Goal: Task Accomplishment & Management: Use online tool/utility

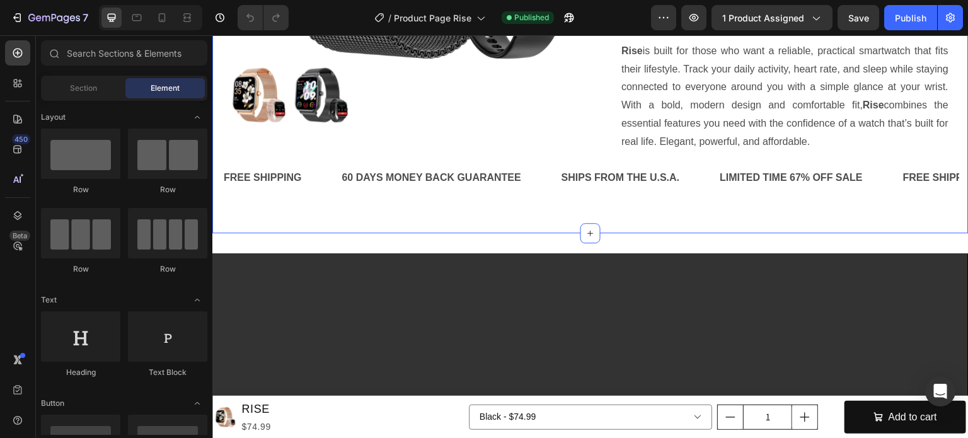
scroll to position [441, 0]
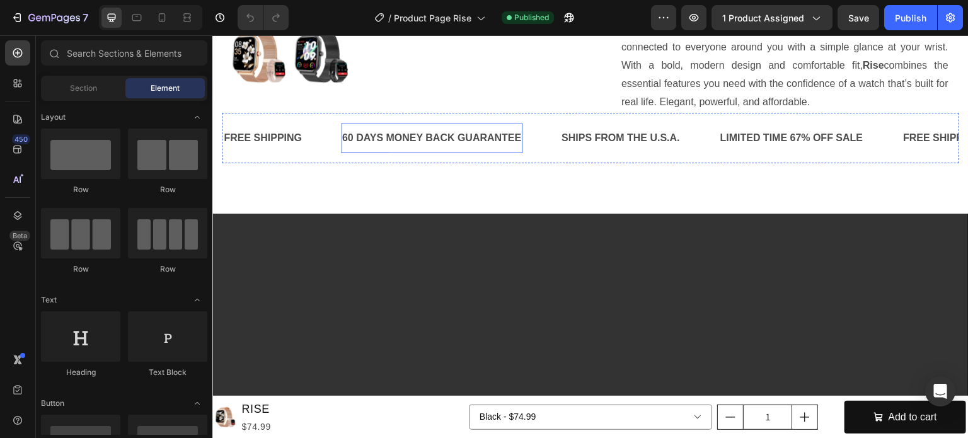
click at [381, 147] on p "60 DAYS MONEY BACK GUARANTEE" at bounding box center [432, 138] width 180 height 18
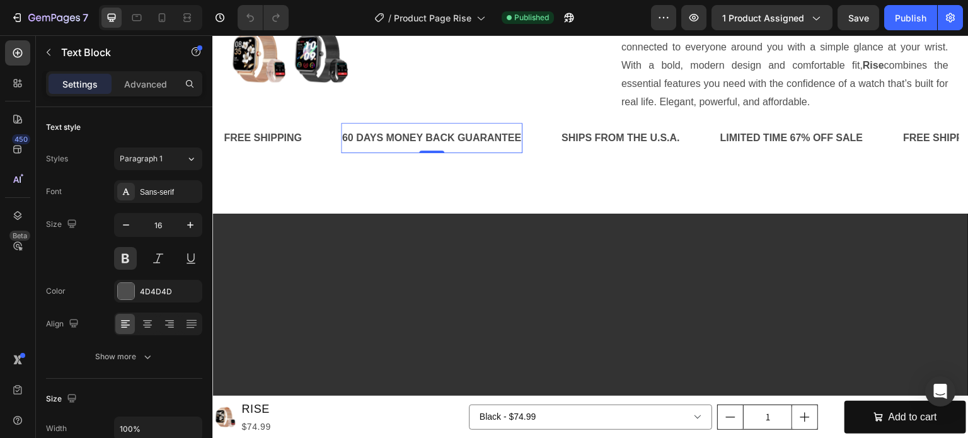
click at [382, 147] on p "60 DAYS MONEY BACK GUARANTEE" at bounding box center [432, 138] width 180 height 18
click at [358, 147] on p "60 DAY MONEY BACK GUARANTEE" at bounding box center [428, 138] width 173 height 18
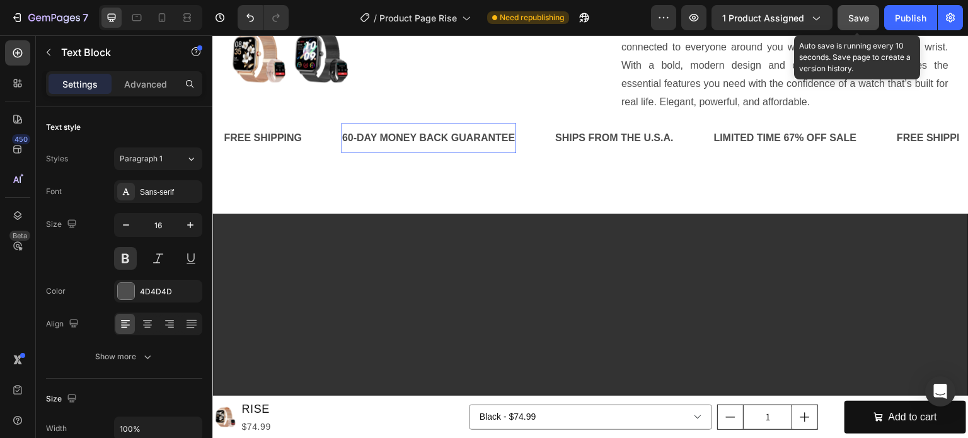
drag, startPoint x: 860, startPoint y: 18, endPoint x: 868, endPoint y: 17, distance: 8.3
click at [860, 18] on span "Save" at bounding box center [858, 18] width 21 height 11
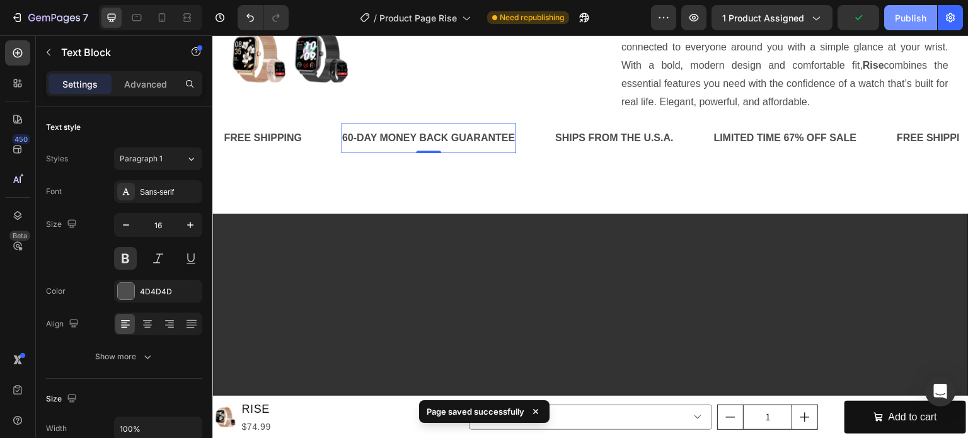
click at [897, 14] on div "Publish" at bounding box center [911, 17] width 32 height 13
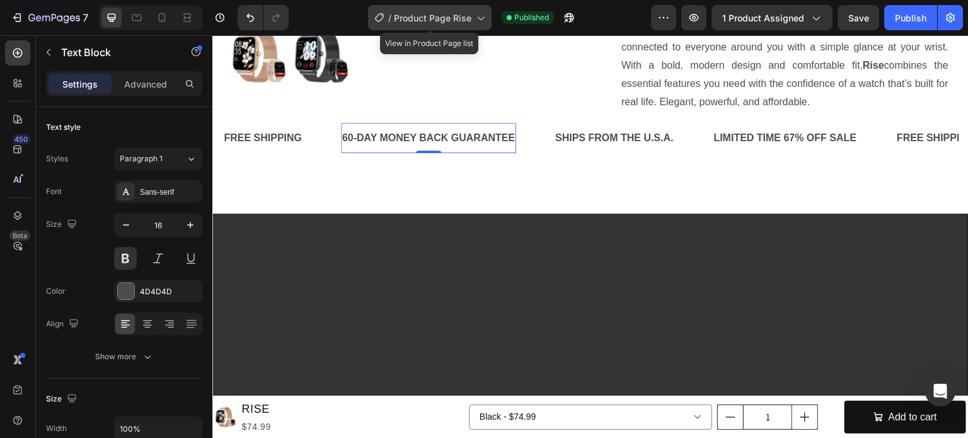
click at [421, 19] on span "Product Page Rise" at bounding box center [433, 17] width 78 height 13
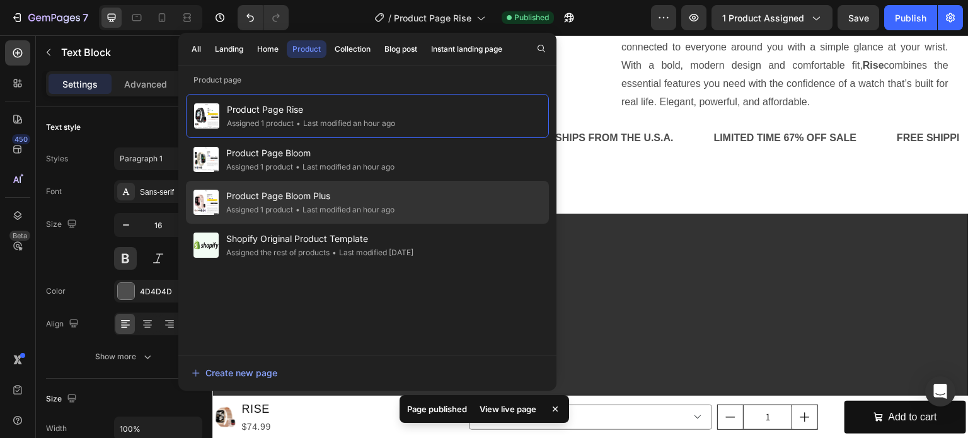
click at [310, 207] on div "• Last modified an hour ago" at bounding box center [343, 210] width 101 height 13
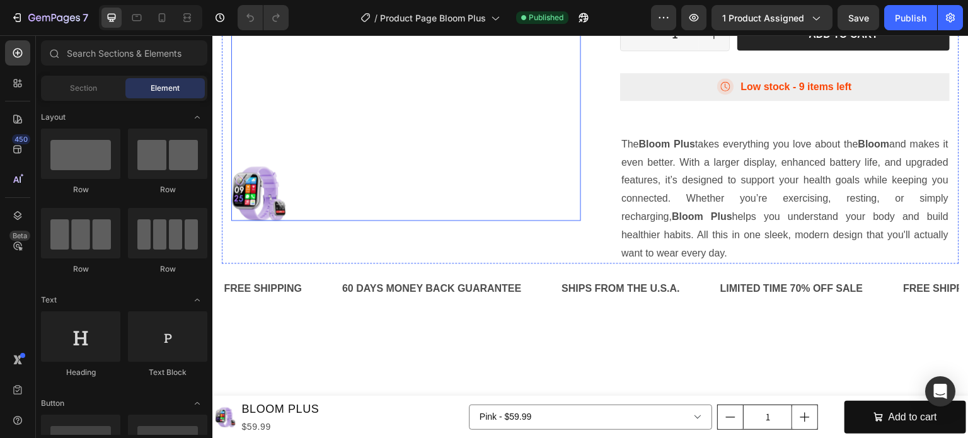
scroll to position [315, 0]
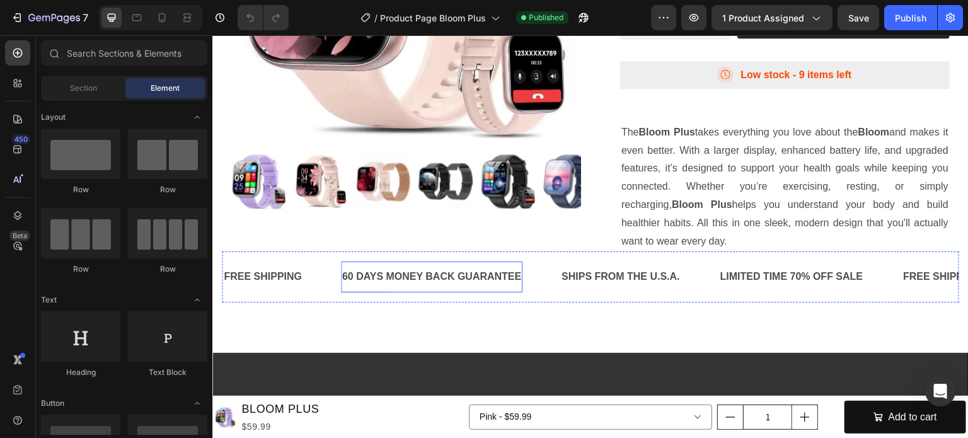
click at [361, 286] on p "60 DAYS MONEY BACK GUARANTEE" at bounding box center [432, 277] width 180 height 18
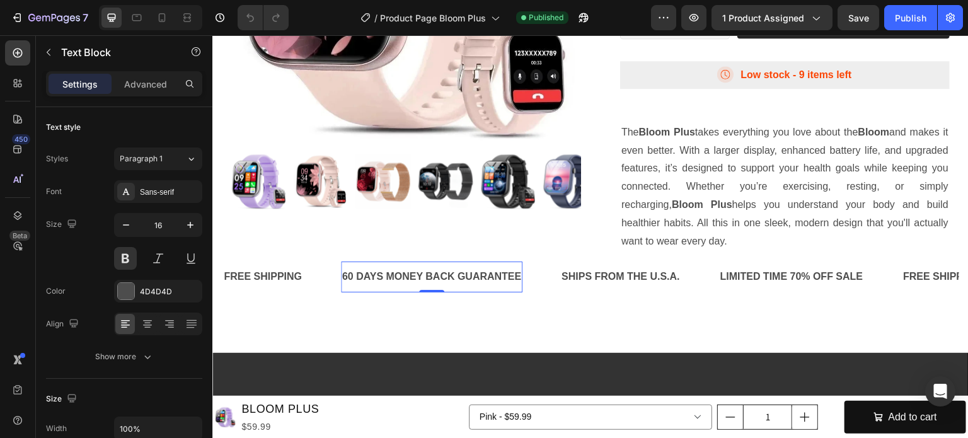
click at [357, 286] on p "60 DAYS MONEY BACK GUARANTEE" at bounding box center [432, 277] width 180 height 18
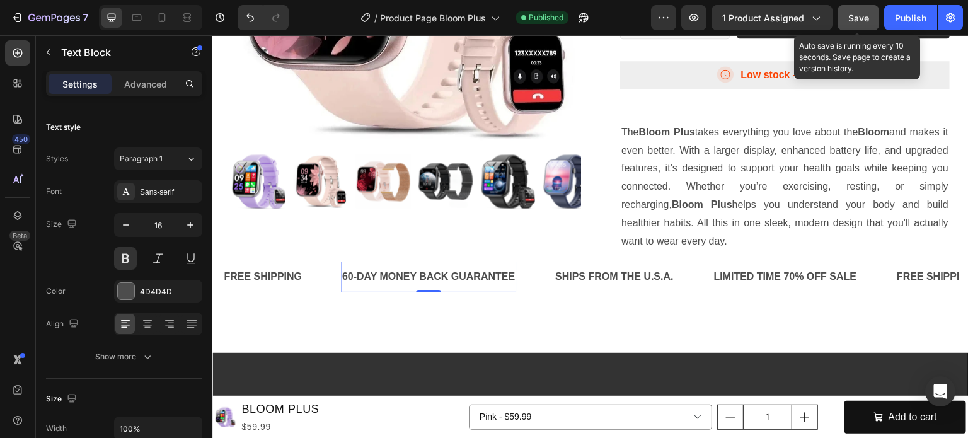
click at [858, 23] on div "Save" at bounding box center [858, 17] width 21 height 13
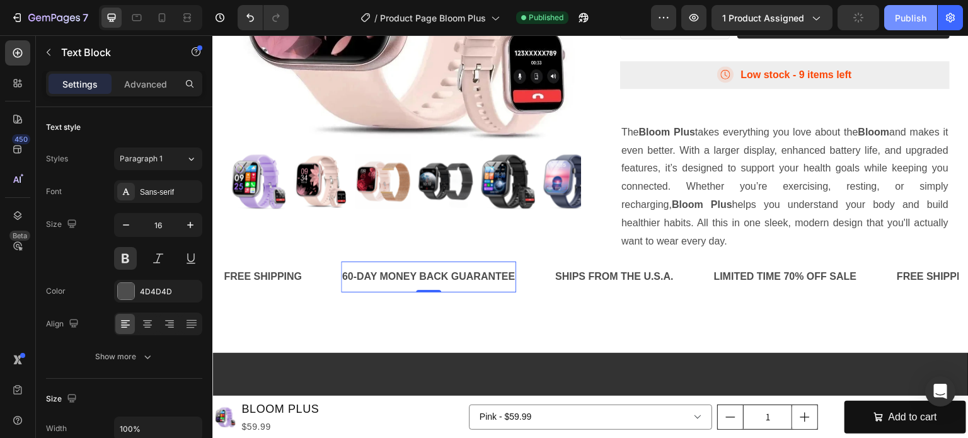
click at [899, 18] on div "Publish" at bounding box center [911, 17] width 32 height 13
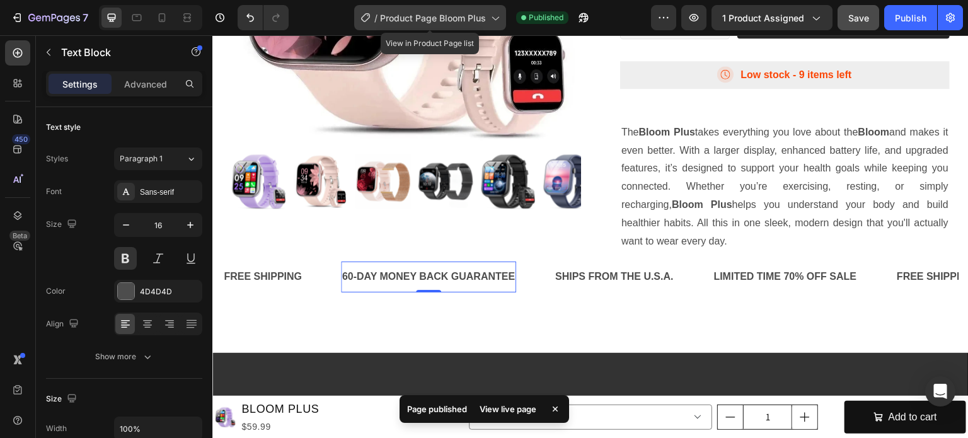
click at [429, 20] on span "Product Page Bloom Plus" at bounding box center [433, 17] width 106 height 13
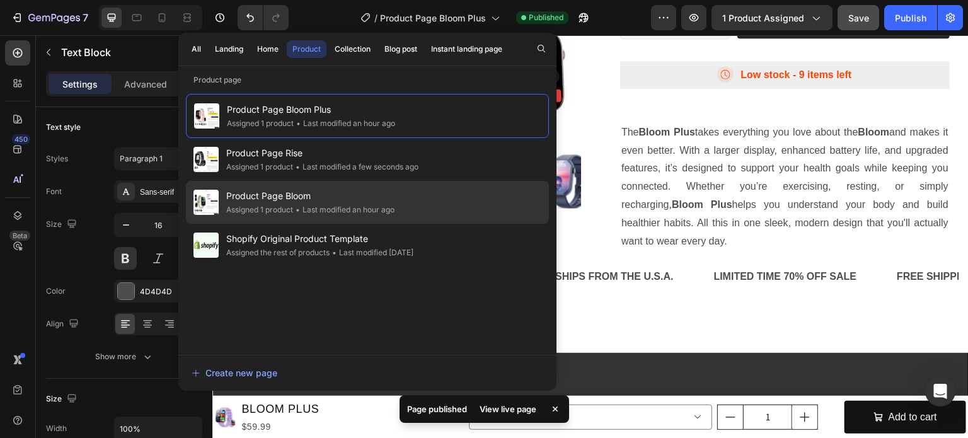
click at [300, 193] on span "Product Page Bloom" at bounding box center [310, 195] width 168 height 15
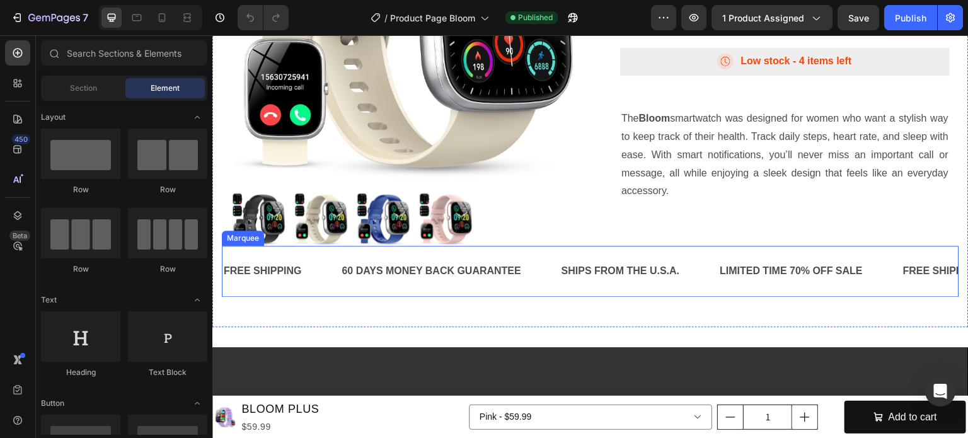
scroll to position [315, 0]
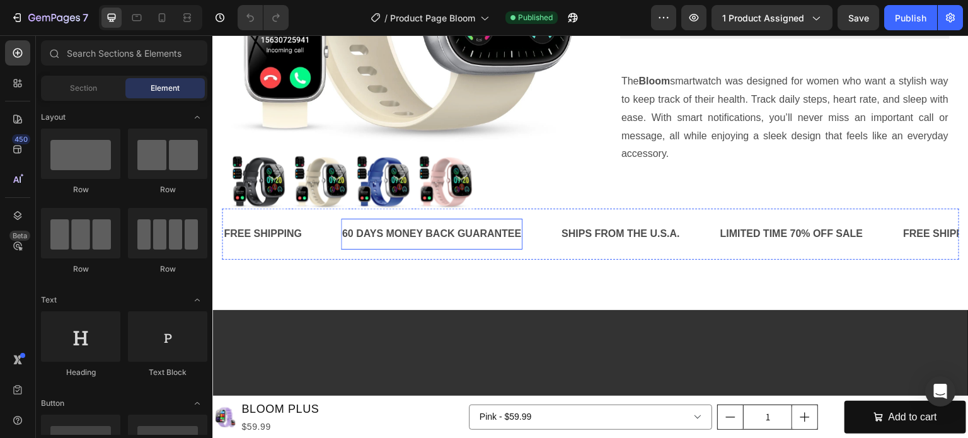
click at [356, 227] on p "60 DAYS MONEY BACK GUARANTEE" at bounding box center [432, 234] width 180 height 18
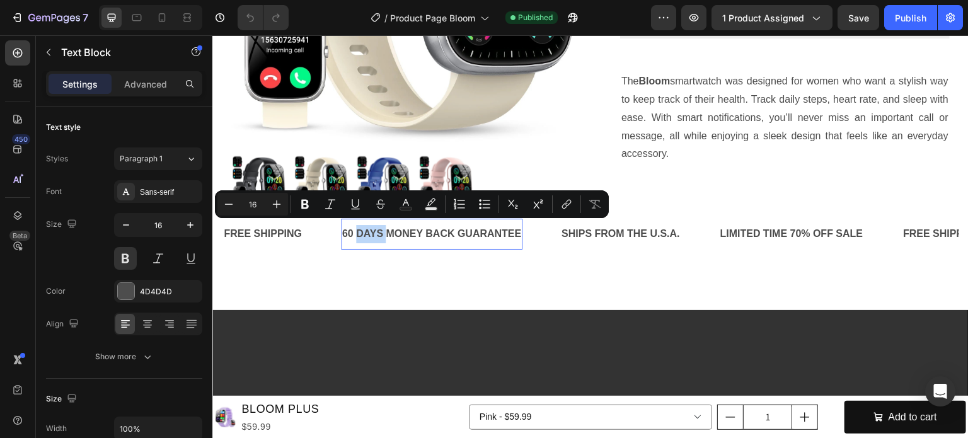
click at [357, 227] on p "60 DAYS MONEY BACK GUARANTEE" at bounding box center [432, 234] width 180 height 18
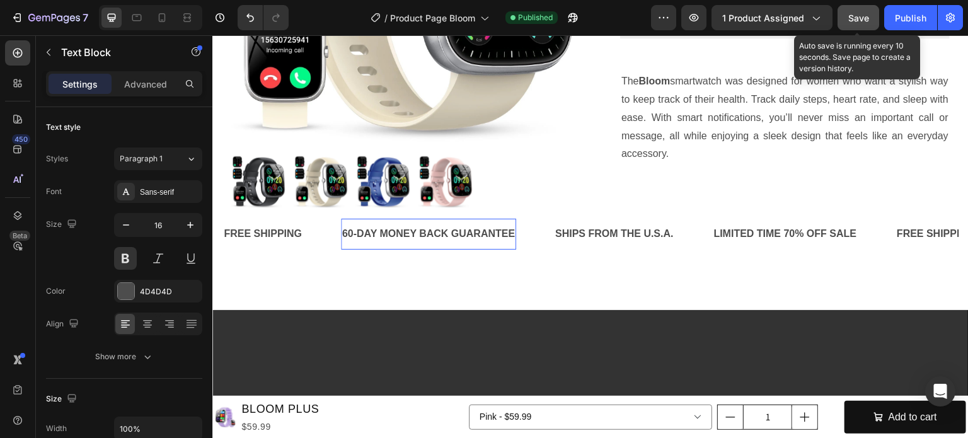
click at [847, 23] on button "Save" at bounding box center [858, 17] width 42 height 25
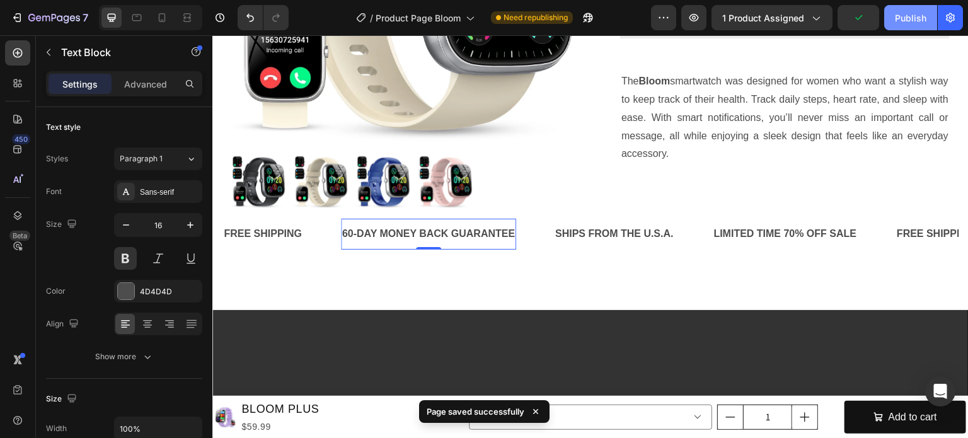
click at [897, 22] on div "Publish" at bounding box center [911, 17] width 32 height 13
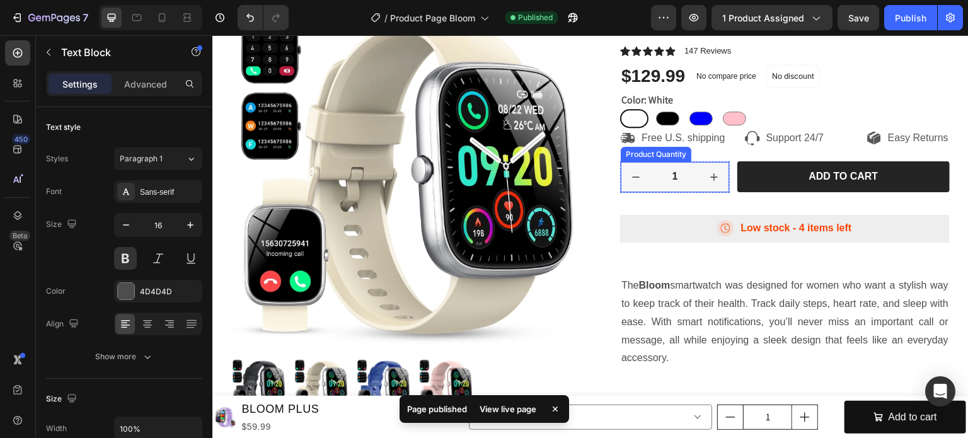
scroll to position [0, 0]
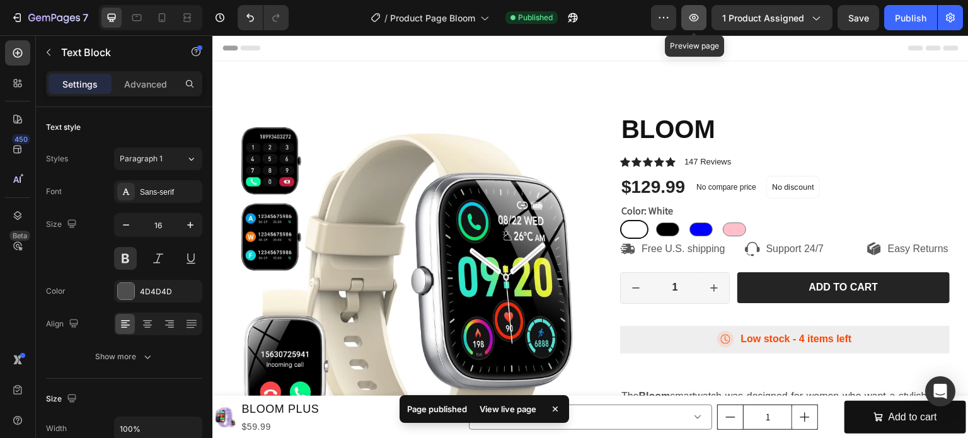
click at [698, 18] on icon "button" at bounding box center [693, 17] width 13 height 13
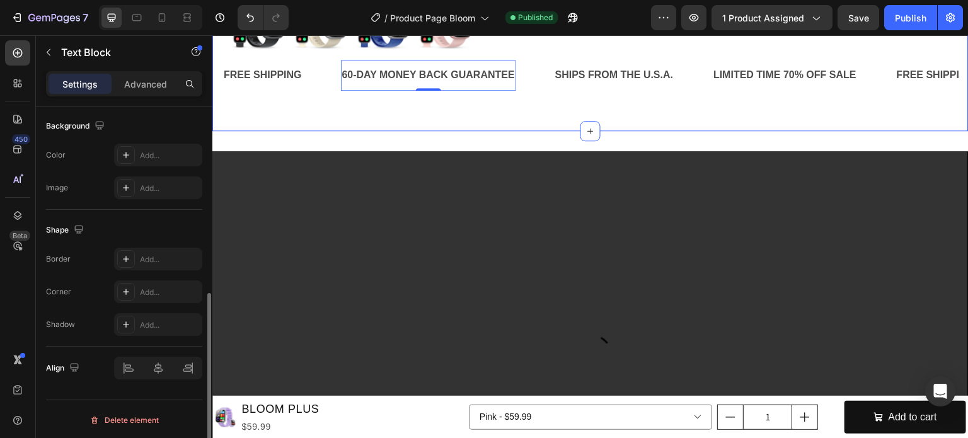
scroll to position [567, 0]
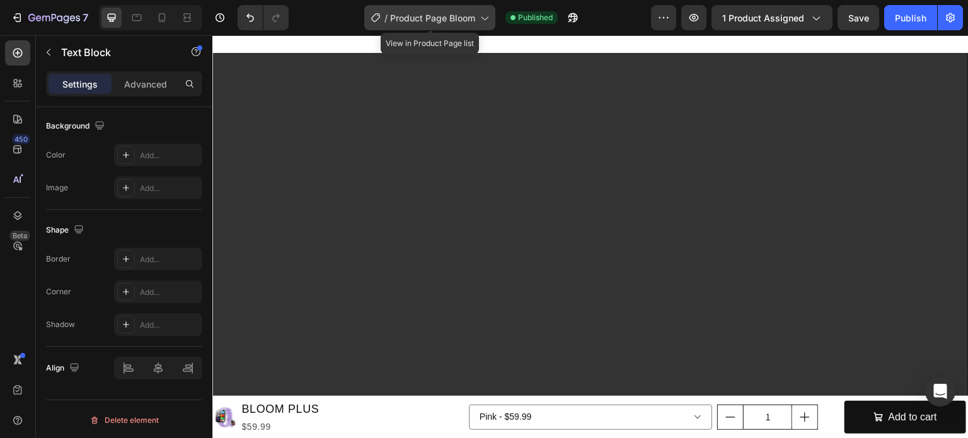
click at [473, 21] on span "Product Page Bloom" at bounding box center [432, 17] width 85 height 13
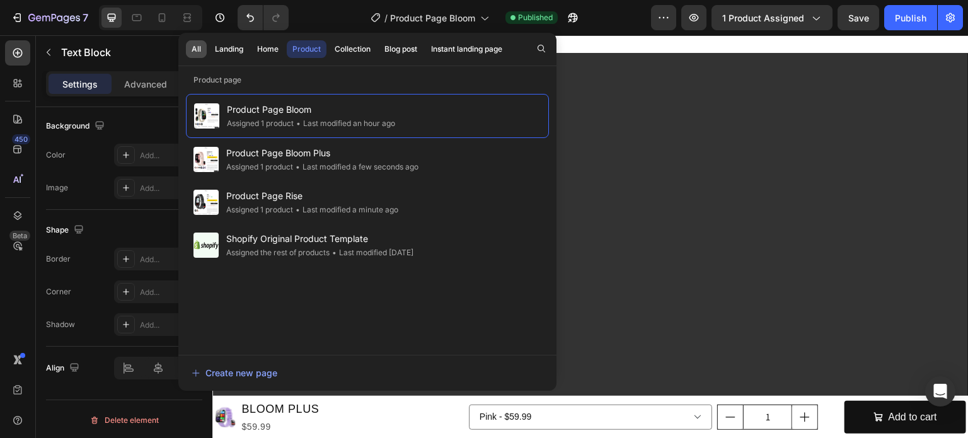
click at [195, 47] on div "All" at bounding box center [196, 48] width 9 height 11
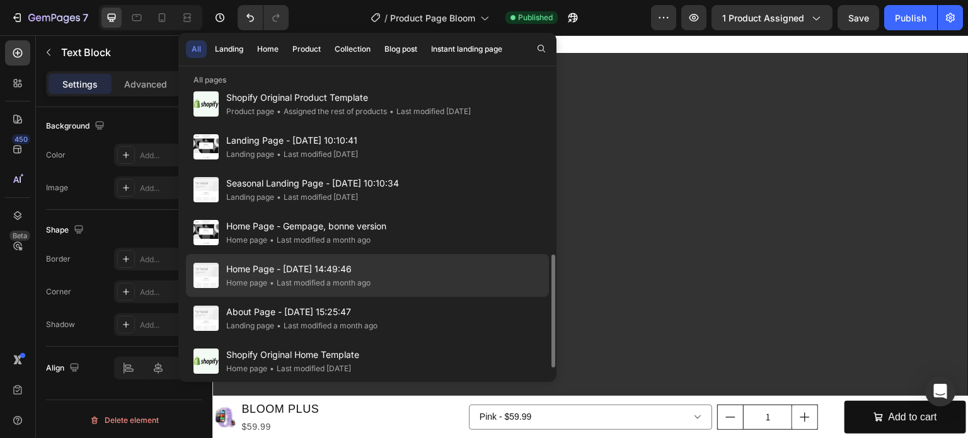
scroll to position [482, 0]
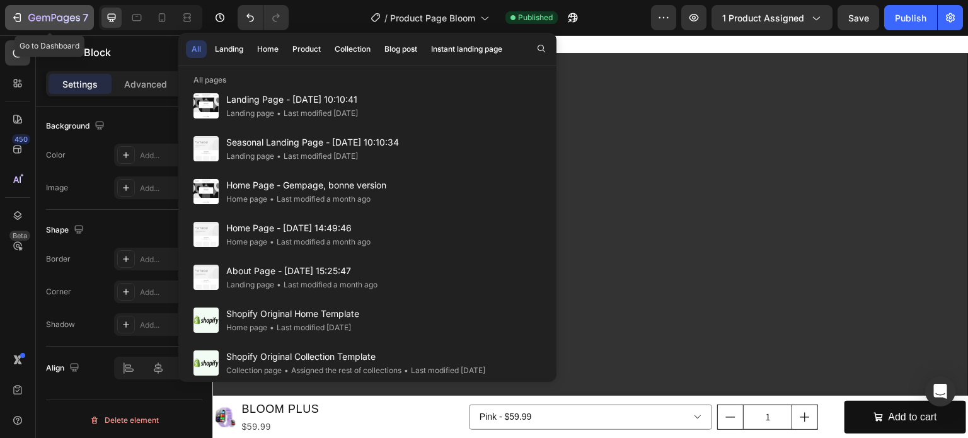
click at [51, 10] on div "7" at bounding box center [58, 17] width 60 height 15
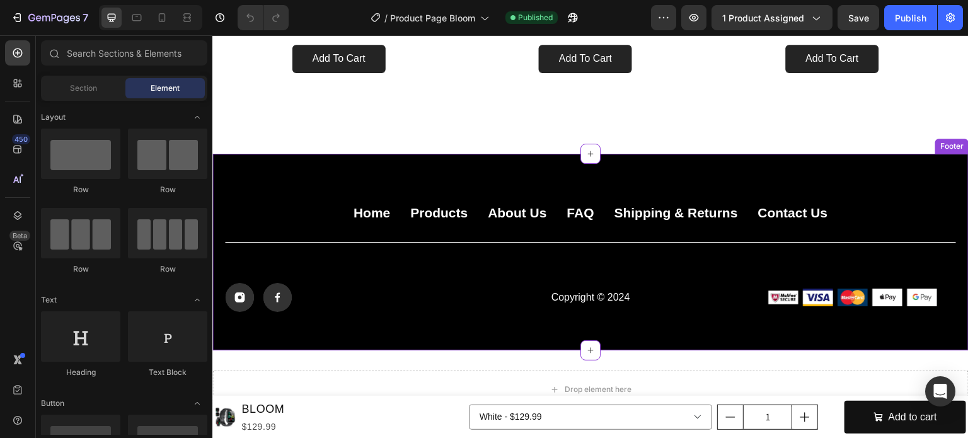
scroll to position [3039, 0]
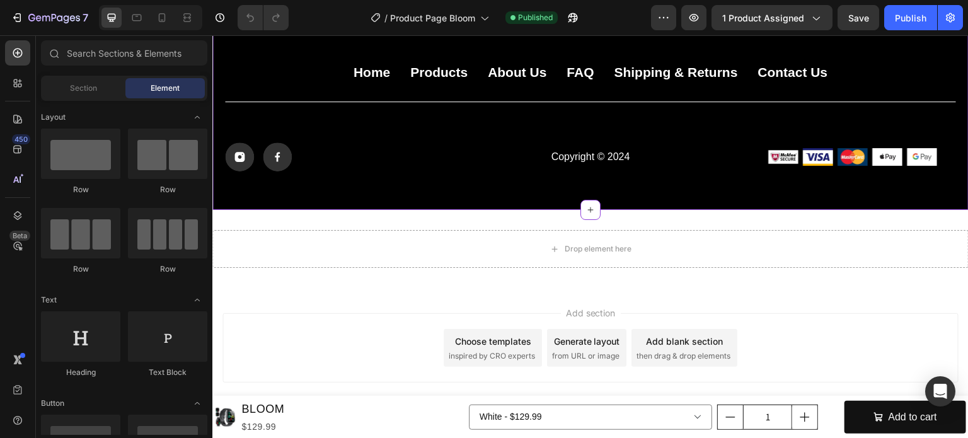
click at [618, 157] on p "Copyright © 2024" at bounding box center [590, 157] width 241 height 13
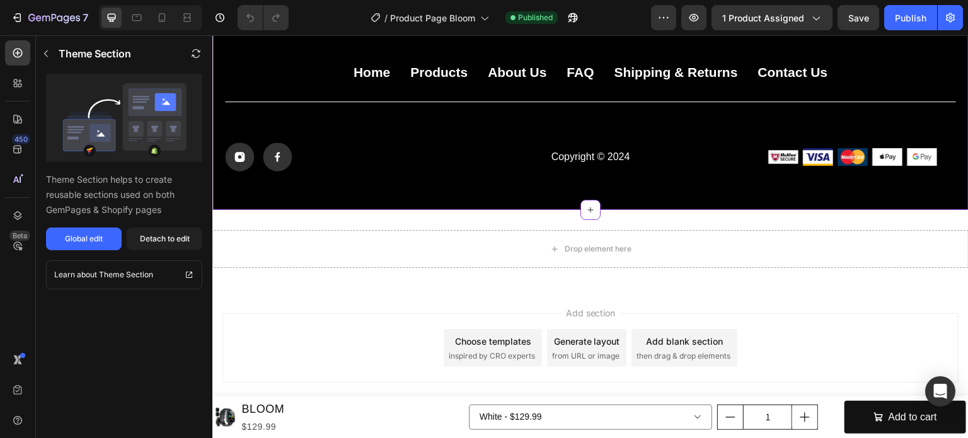
click at [618, 157] on p "Copyright © 2024" at bounding box center [590, 157] width 241 height 13
click at [621, 152] on p "Copyright © 2024" at bounding box center [590, 157] width 241 height 13
click at [621, 156] on p "Copyright © 2024" at bounding box center [590, 157] width 241 height 13
click at [87, 239] on div "Global edit" at bounding box center [84, 238] width 38 height 11
click at [44, 21] on icon "button" at bounding box center [54, 18] width 52 height 11
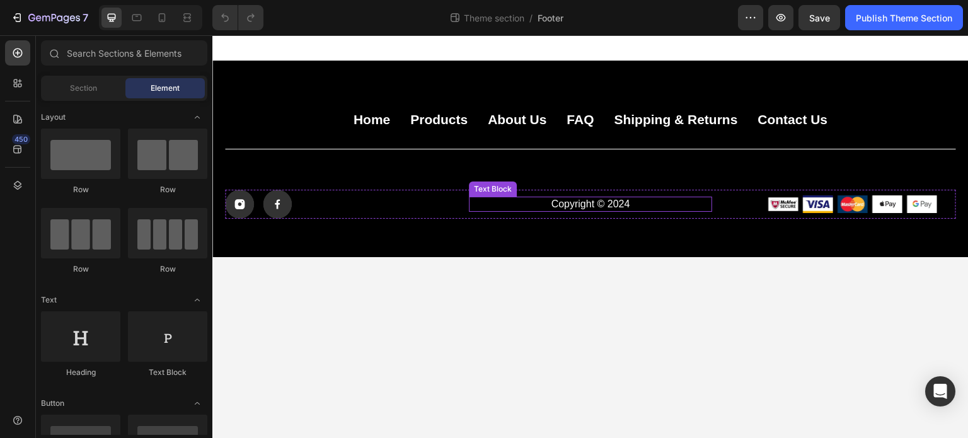
click at [626, 203] on p "Copyright © 2024" at bounding box center [590, 204] width 241 height 13
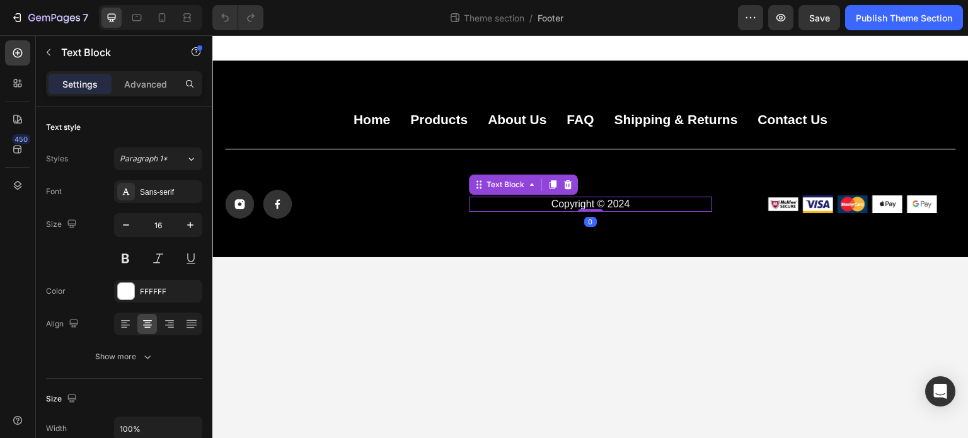
click at [626, 203] on p "Copyright © 2024" at bounding box center [590, 204] width 241 height 13
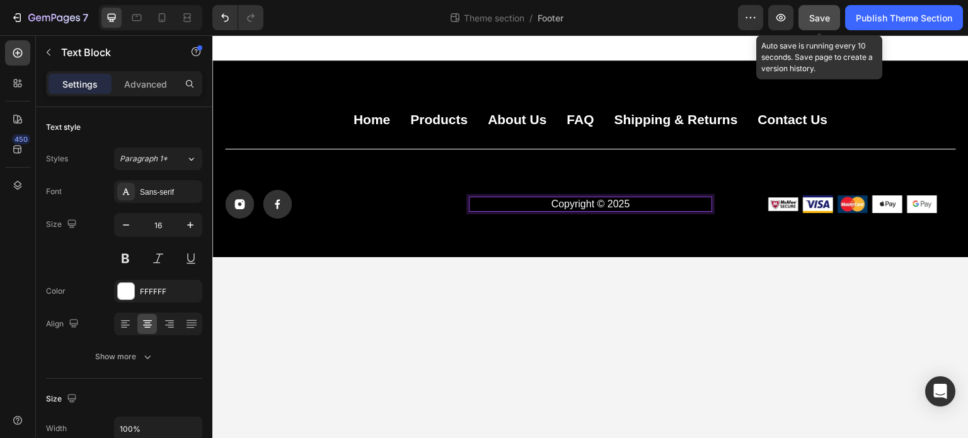
click at [818, 23] on div "Save" at bounding box center [819, 17] width 21 height 13
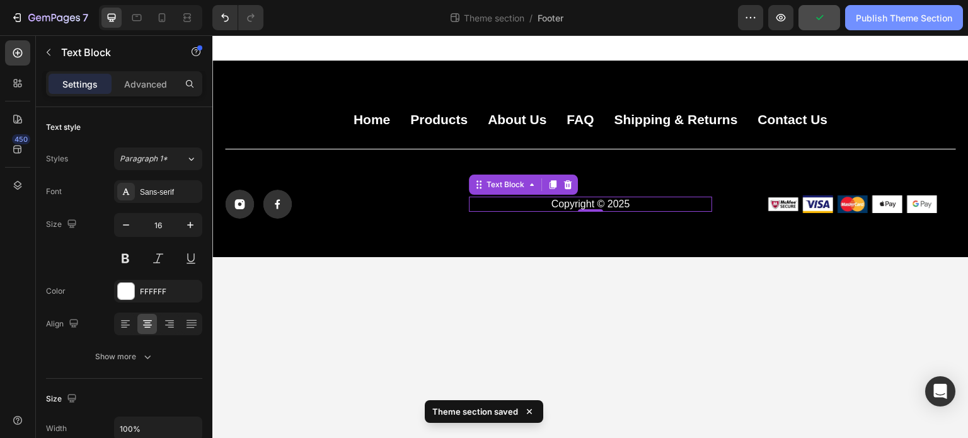
click at [882, 22] on div "Publish Theme Section" at bounding box center [904, 17] width 96 height 13
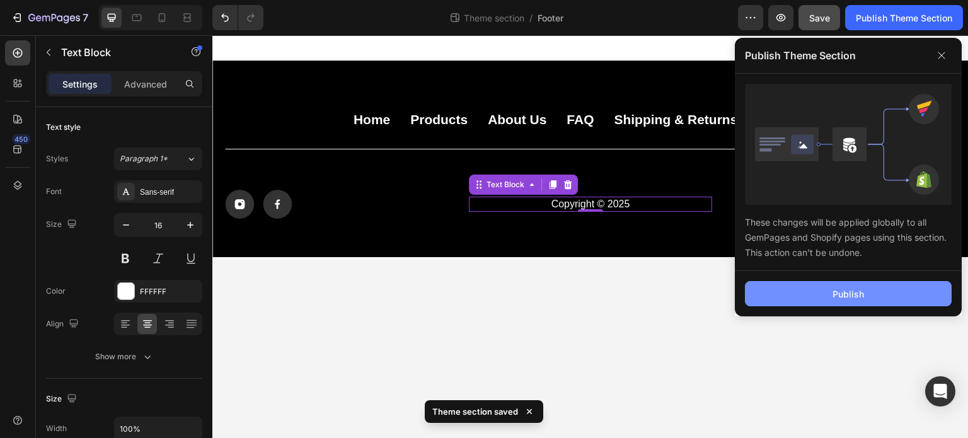
click at [825, 297] on button "Publish" at bounding box center [848, 293] width 207 height 25
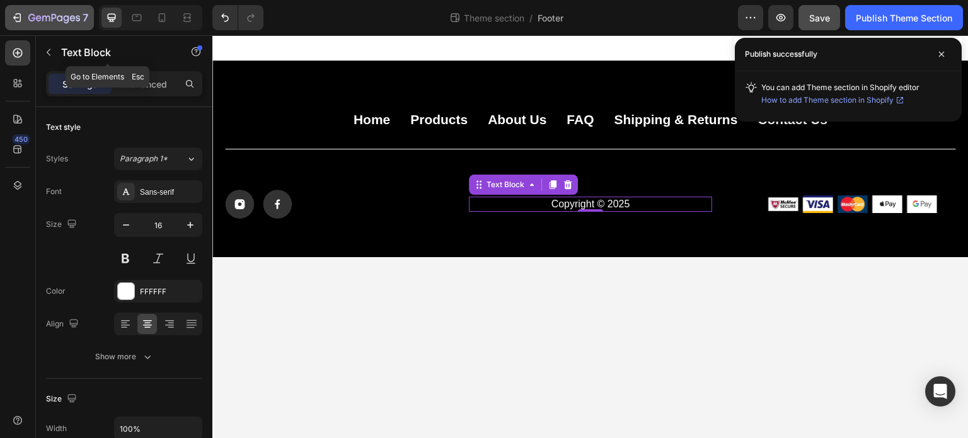
click at [48, 12] on div "7" at bounding box center [58, 17] width 60 height 15
